Goal: Book appointment/travel/reservation

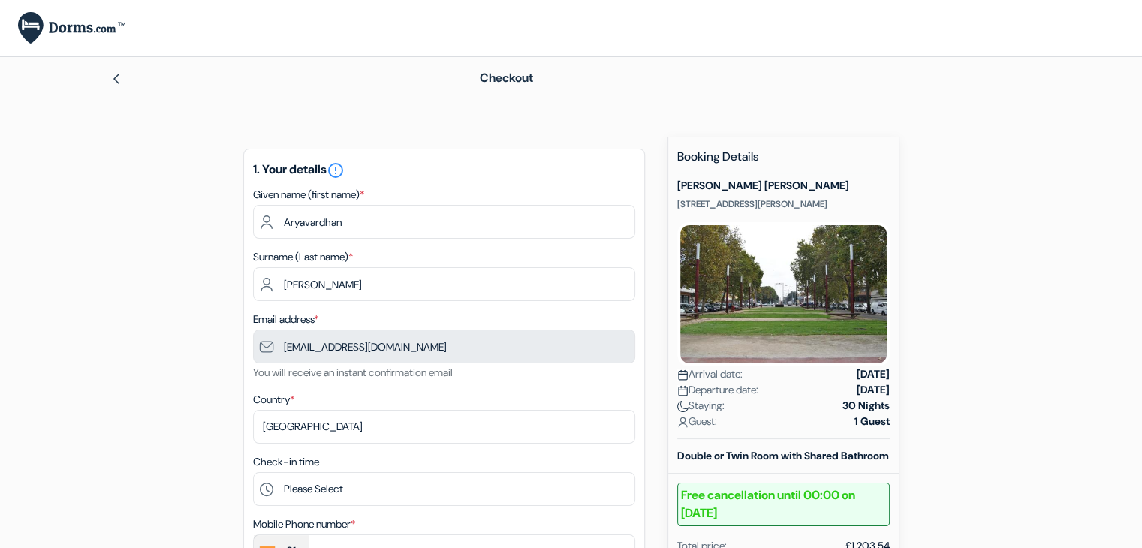
type input "95915 21897"
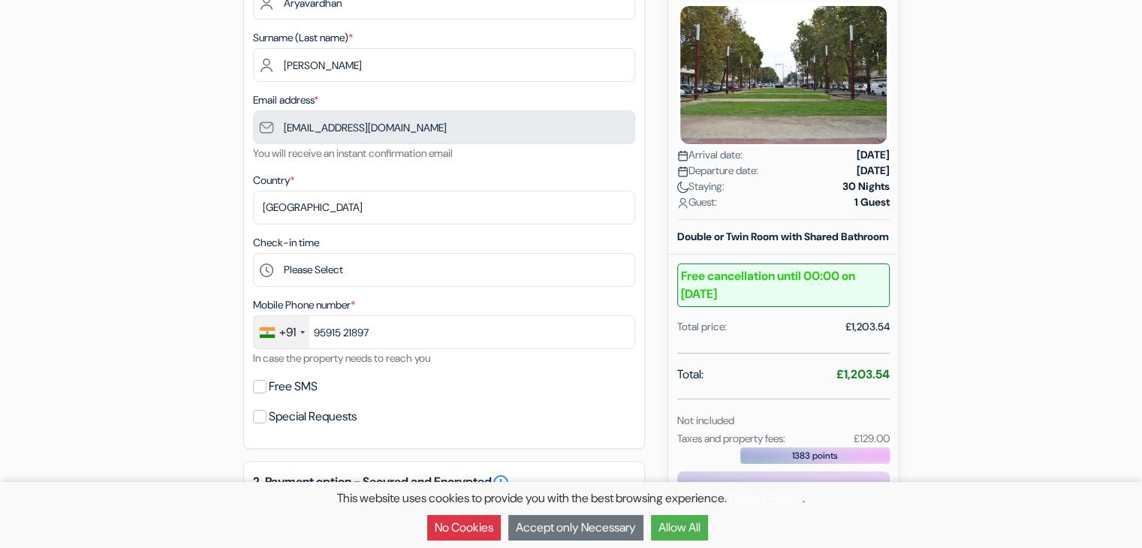
scroll to position [225, 0]
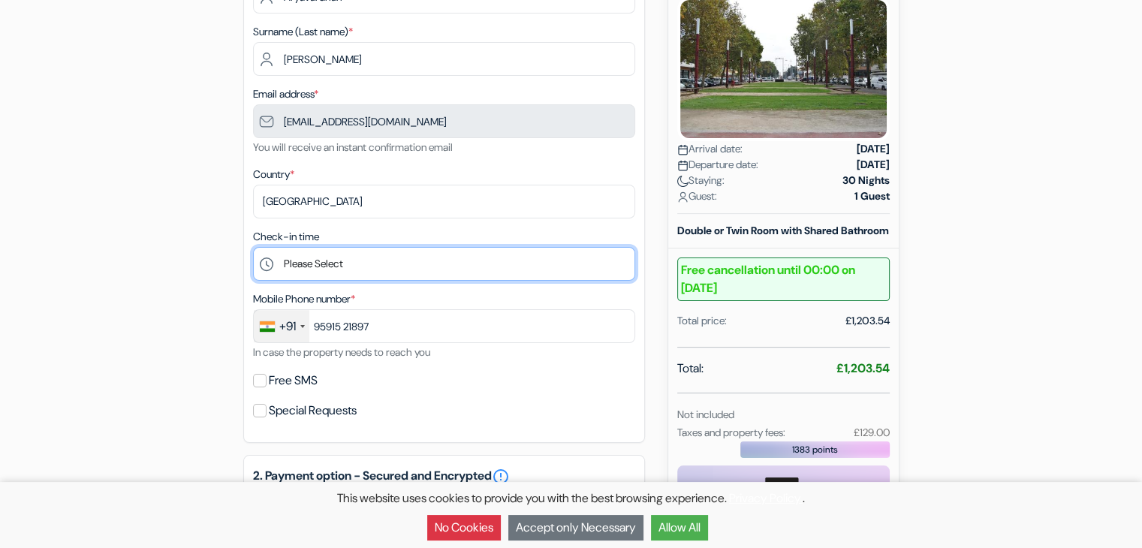
click at [414, 265] on select "Please Select 12:00 13:00 14:00 15:00 16:00 17:00 18:00 19:00" at bounding box center [444, 264] width 382 height 34
select select "12"
click at [253, 248] on select "Please Select 12:00 13:00 14:00 15:00 16:00 17:00 18:00 19:00" at bounding box center [444, 264] width 382 height 34
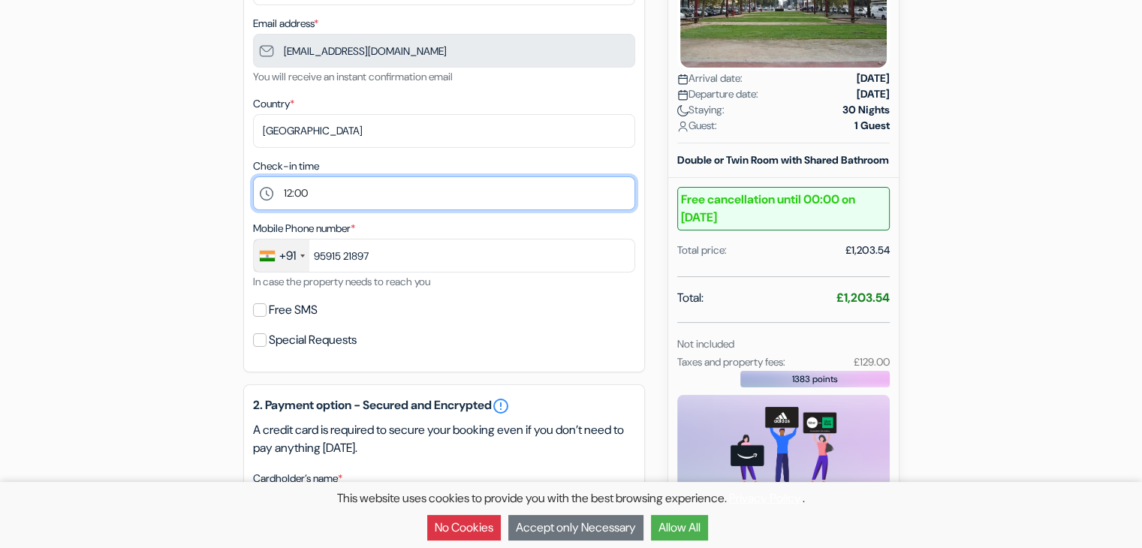
scroll to position [300, 0]
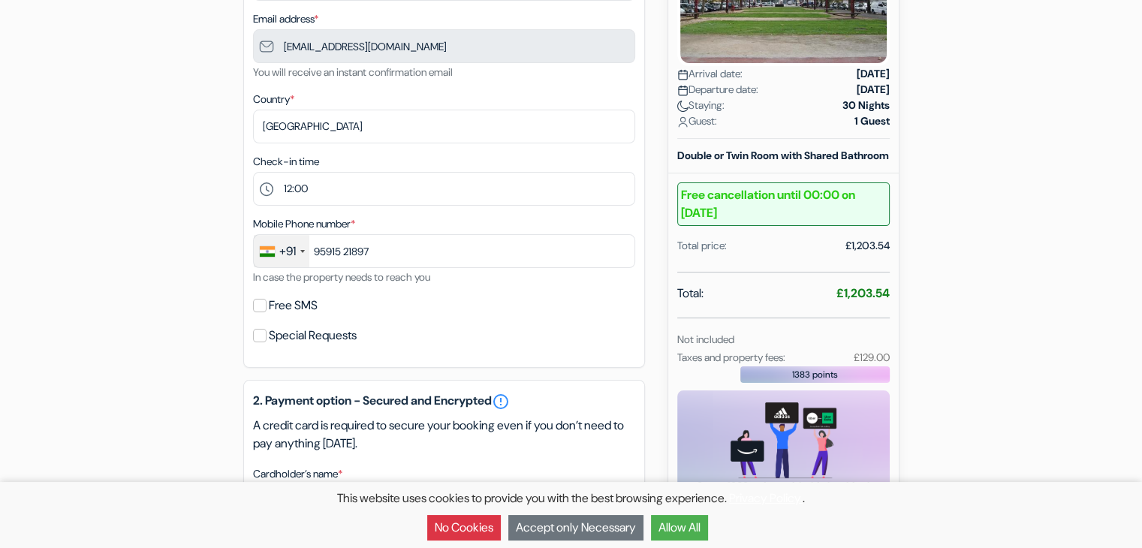
click at [303, 308] on label "Free SMS" at bounding box center [293, 305] width 49 height 21
click at [267, 308] on input "Free SMS" at bounding box center [260, 306] width 14 height 14
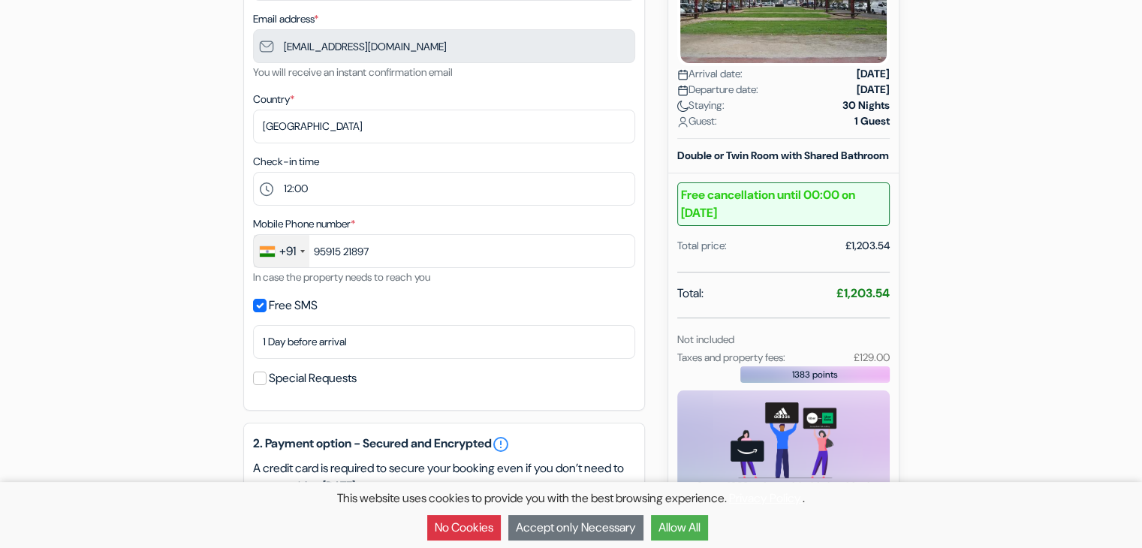
click at [303, 307] on label "Free SMS" at bounding box center [293, 305] width 49 height 21
click at [267, 307] on input "Free SMS" at bounding box center [260, 306] width 14 height 14
checkbox input "false"
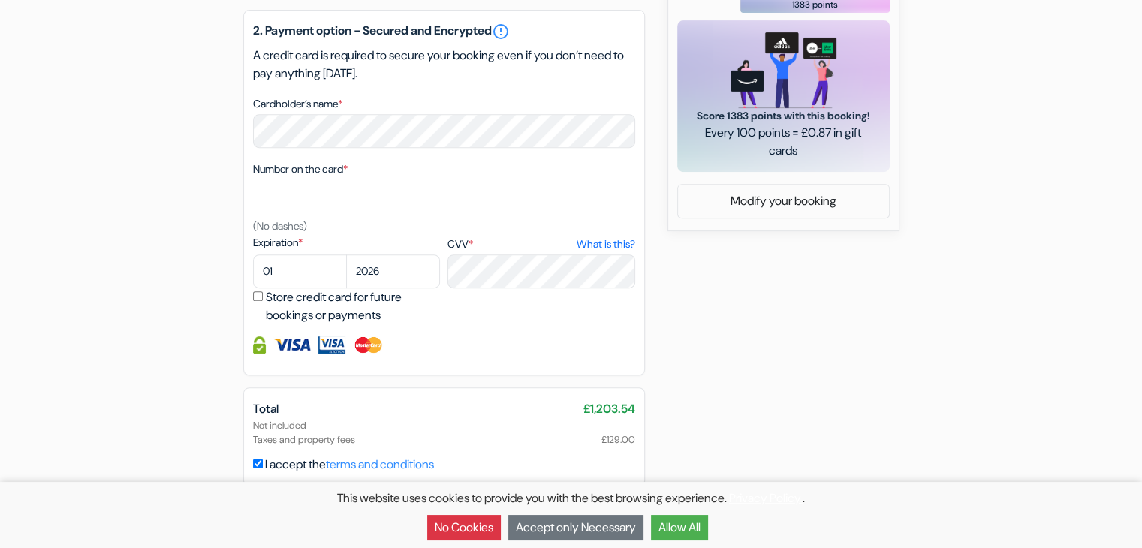
scroll to position [676, 0]
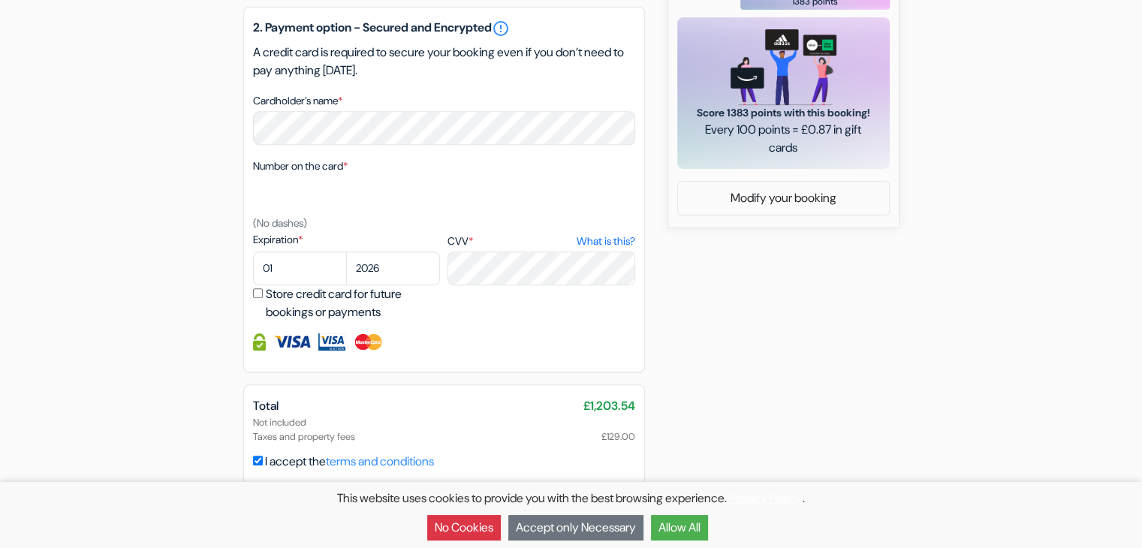
click at [253, 297] on input "Store credit card for future bookings or payments" at bounding box center [258, 293] width 10 height 10
checkbox input "true"
click at [675, 522] on button "Allow All" at bounding box center [679, 528] width 57 height 26
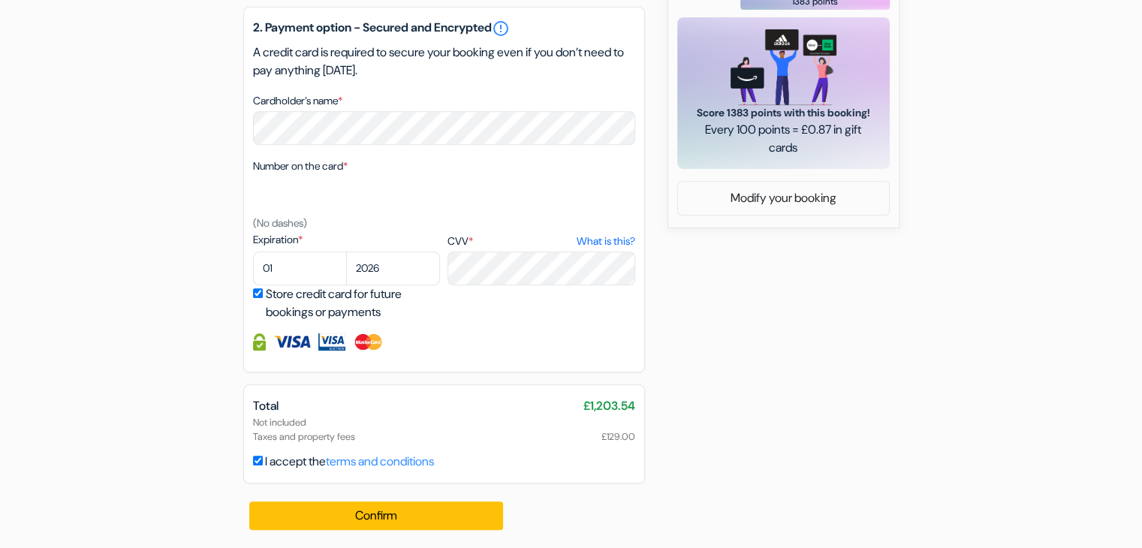
scroll to position [0, 0]
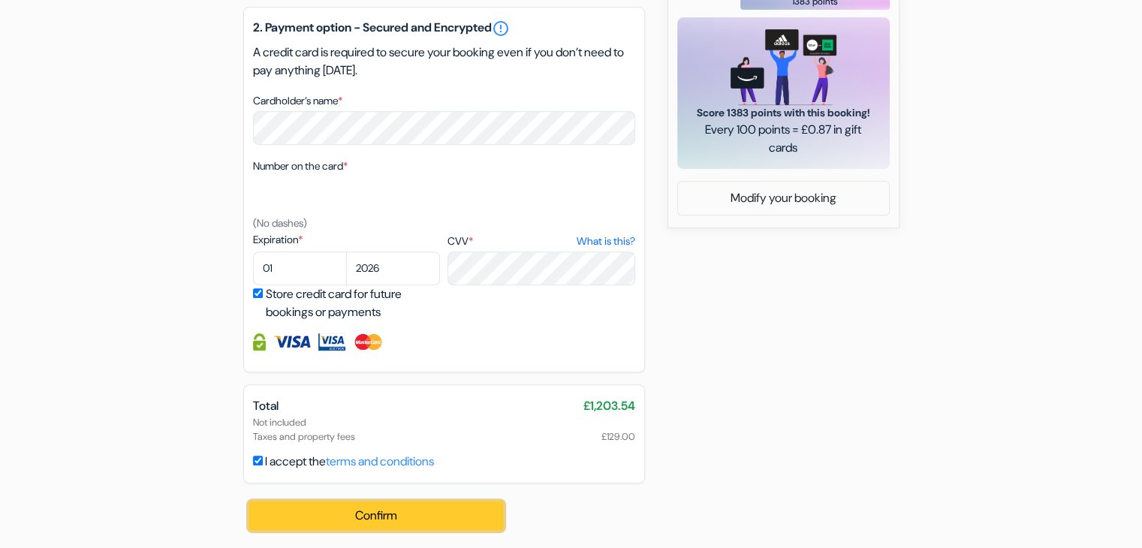
click at [444, 511] on button "Confirm Loading..." at bounding box center [376, 516] width 255 height 29
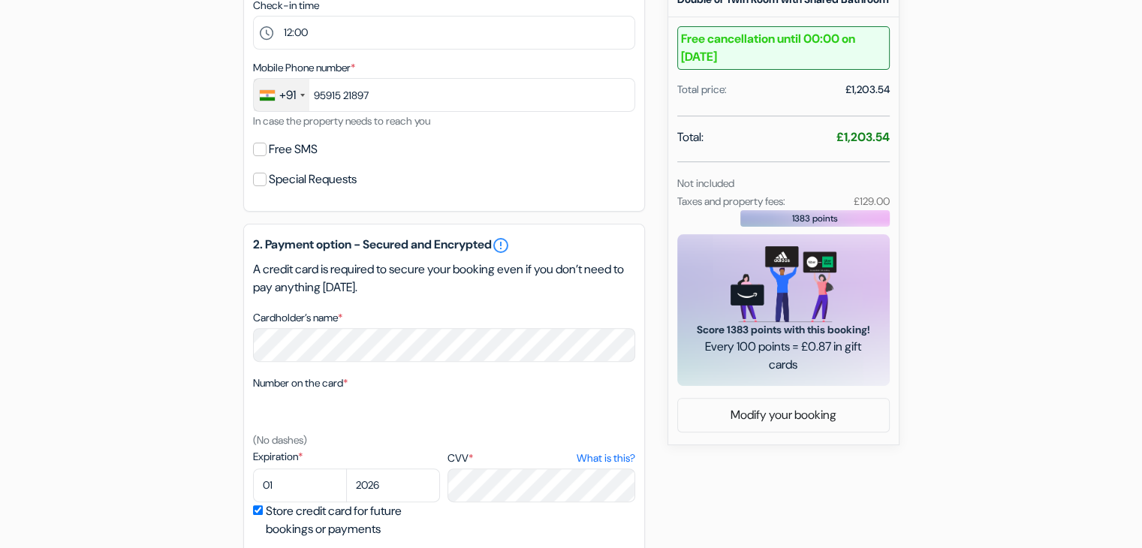
scroll to position [451, 0]
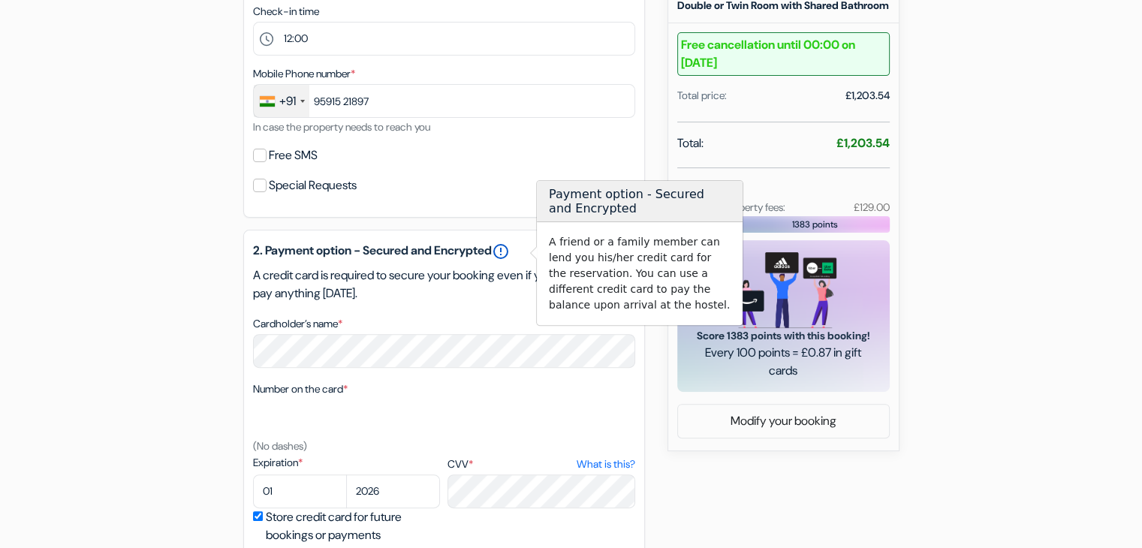
click at [510, 252] on link "error_outline" at bounding box center [501, 252] width 18 height 18
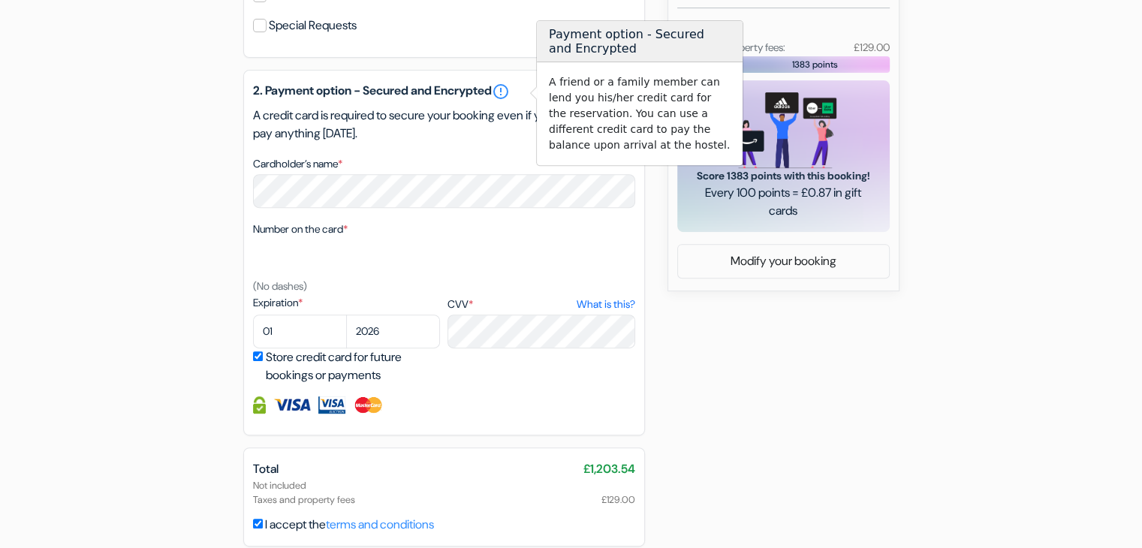
scroll to position [676, 0]
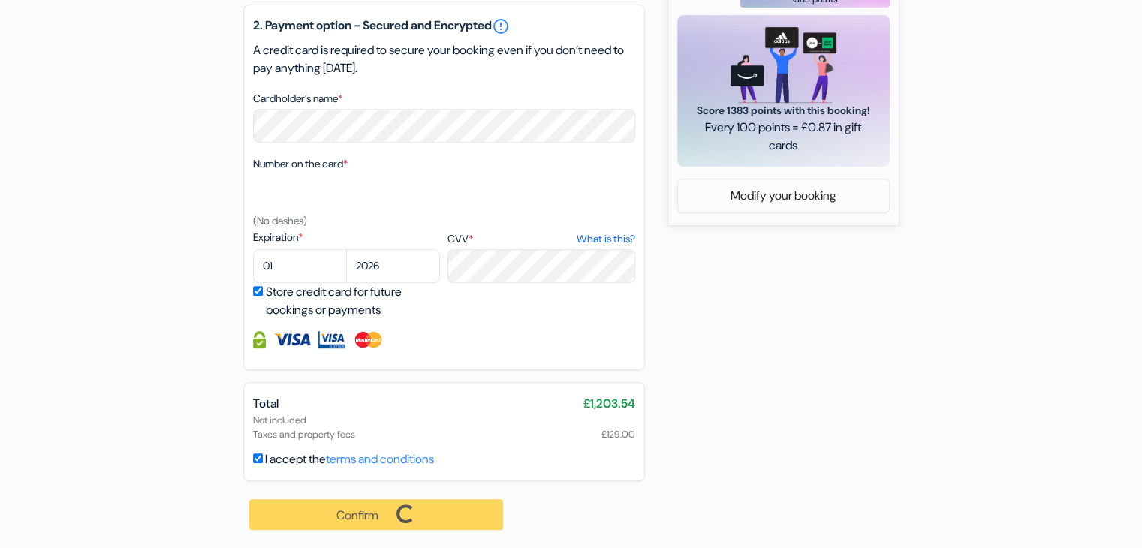
click at [333, 343] on img at bounding box center [331, 339] width 27 height 17
click at [364, 337] on img at bounding box center [368, 339] width 31 height 17
click at [258, 340] on img at bounding box center [259, 339] width 13 height 17
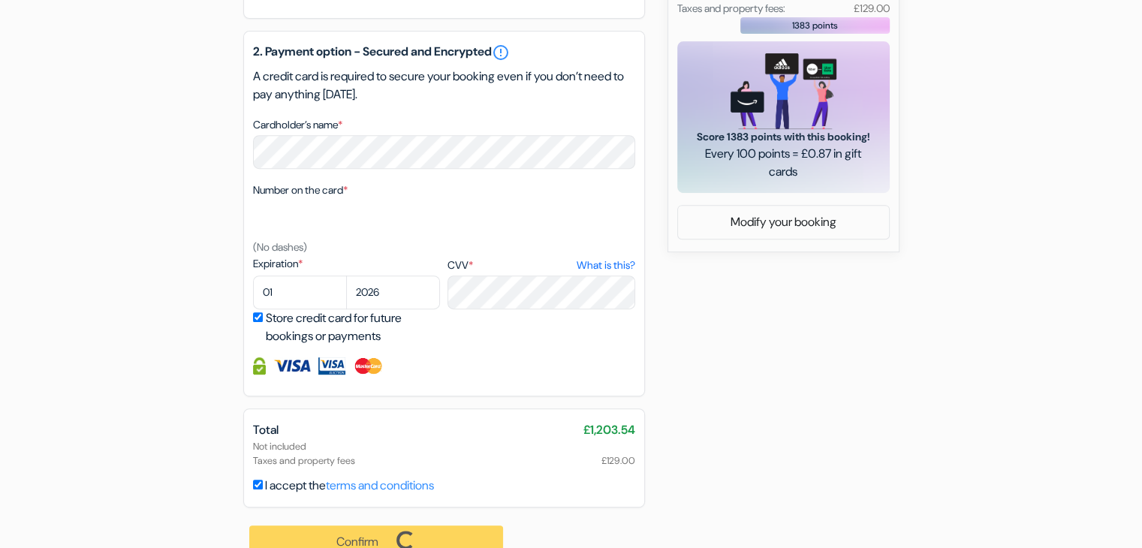
scroll to position [602, 0]
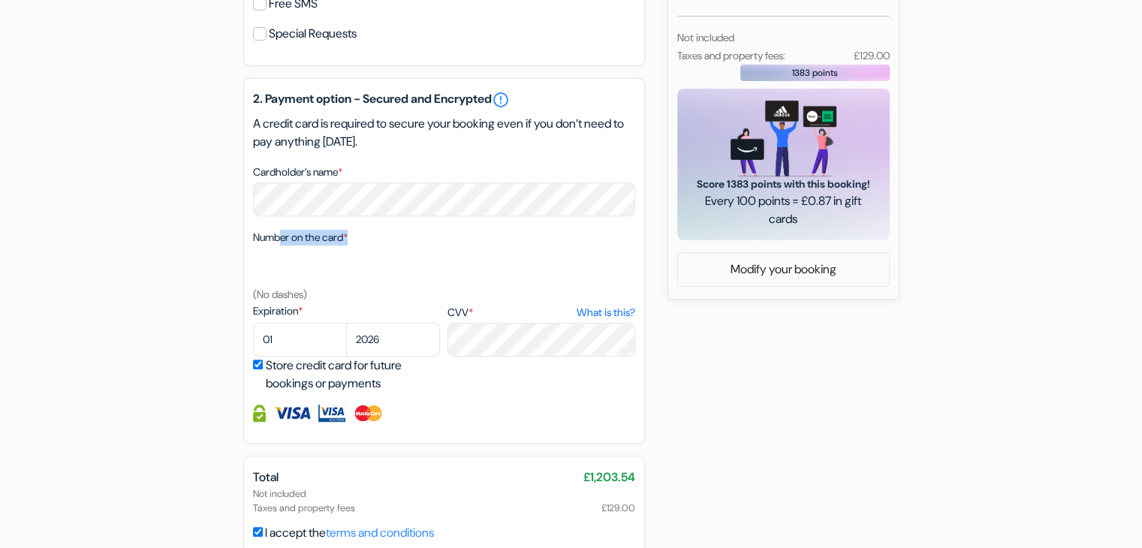
drag, startPoint x: 456, startPoint y: 241, endPoint x: 279, endPoint y: 244, distance: 177.3
click at [279, 244] on div "Number on the card * (No dashes)" at bounding box center [444, 265] width 382 height 75
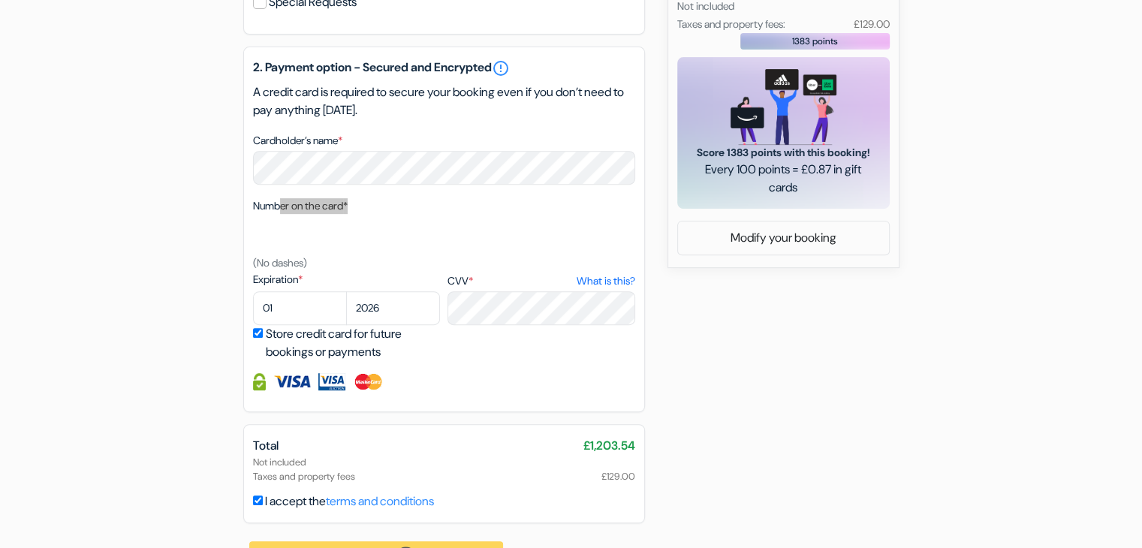
scroll to position [677, 0]
